Goal: Check status: Check status

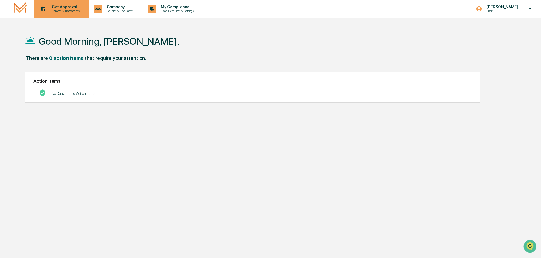
click at [52, 5] on p "Get Approval" at bounding box center [64, 7] width 35 height 5
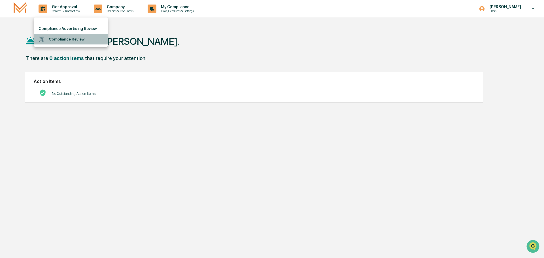
click at [75, 39] on li "Compliance Review" at bounding box center [71, 39] width 74 height 10
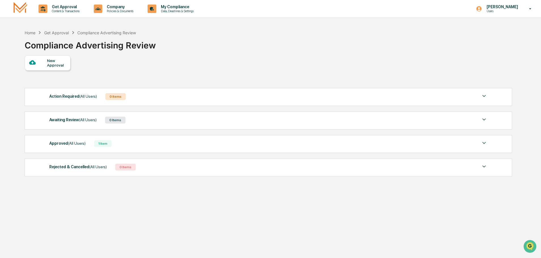
click at [486, 141] on img at bounding box center [484, 143] width 7 height 7
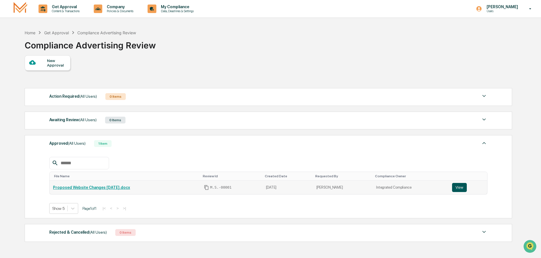
click at [461, 187] on button "View" at bounding box center [459, 187] width 15 height 9
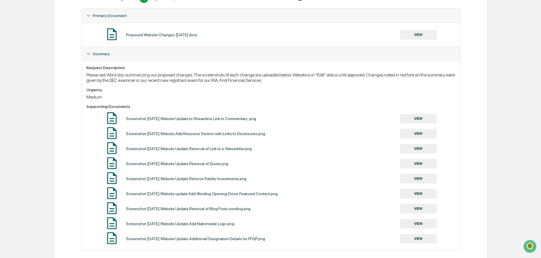
scroll to position [106, 0]
